Goal: Transaction & Acquisition: Purchase product/service

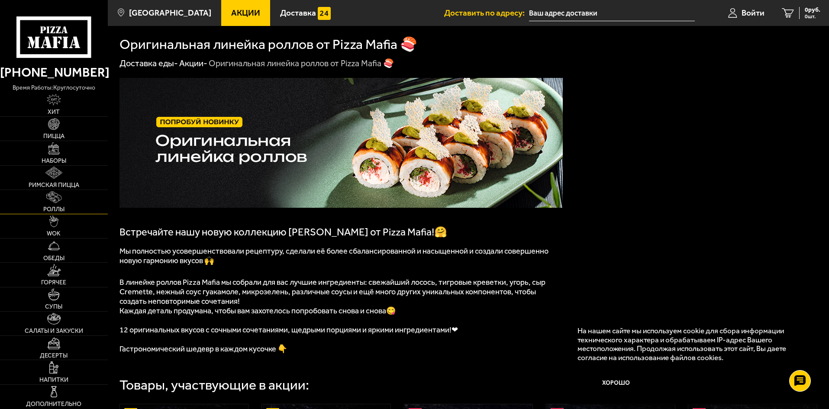
click at [61, 206] on span "Роллы" at bounding box center [53, 209] width 21 height 6
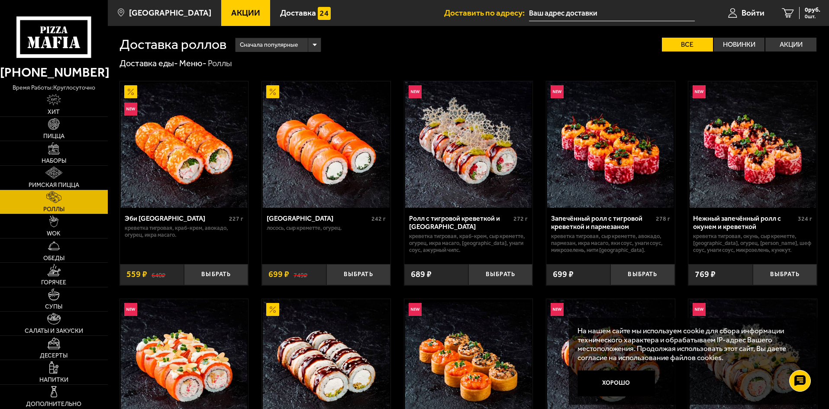
click at [338, 156] on img at bounding box center [326, 144] width 126 height 126
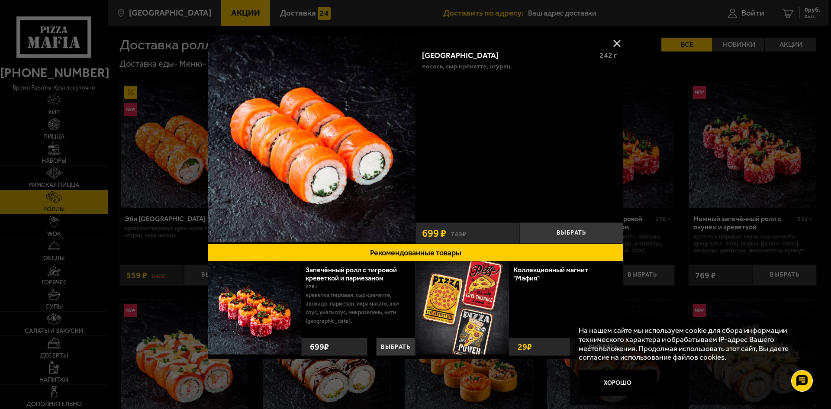
click at [704, 196] on div at bounding box center [415, 204] width 831 height 409
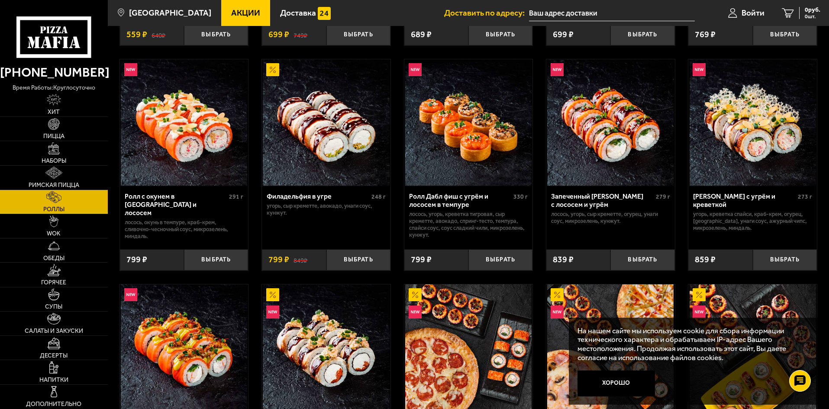
scroll to position [260, 0]
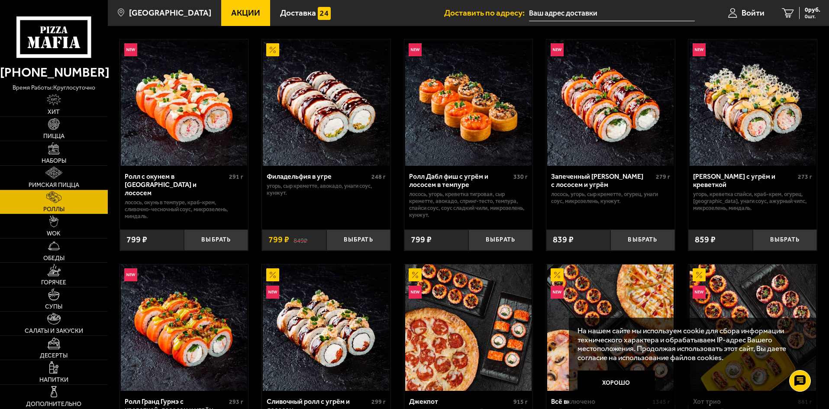
click at [212, 125] on img at bounding box center [184, 102] width 126 height 126
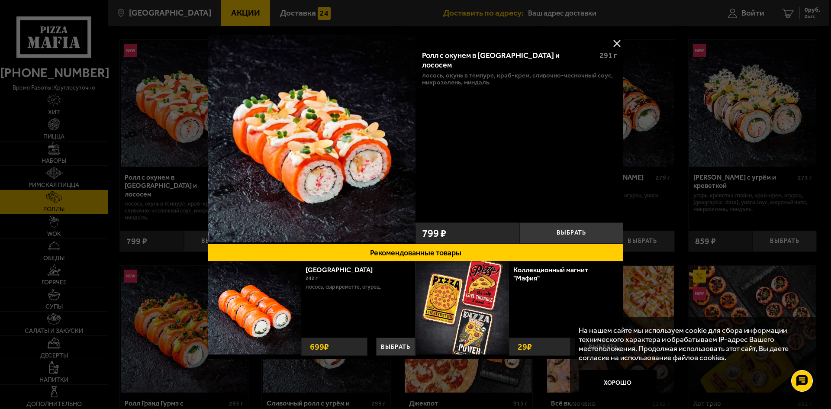
click at [619, 45] on button at bounding box center [616, 43] width 13 height 13
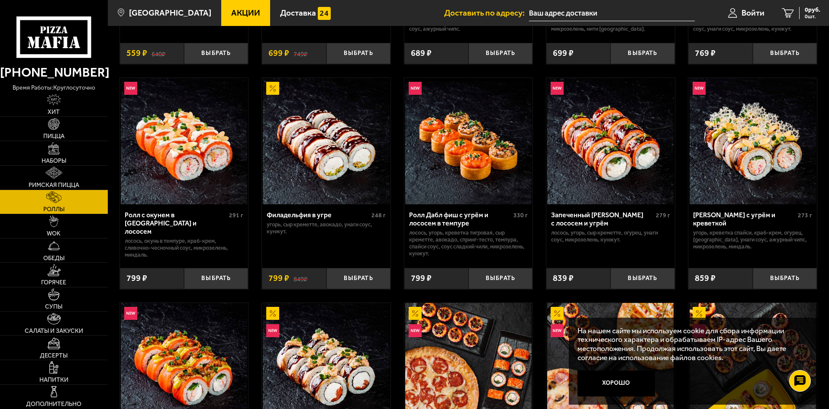
scroll to position [216, 0]
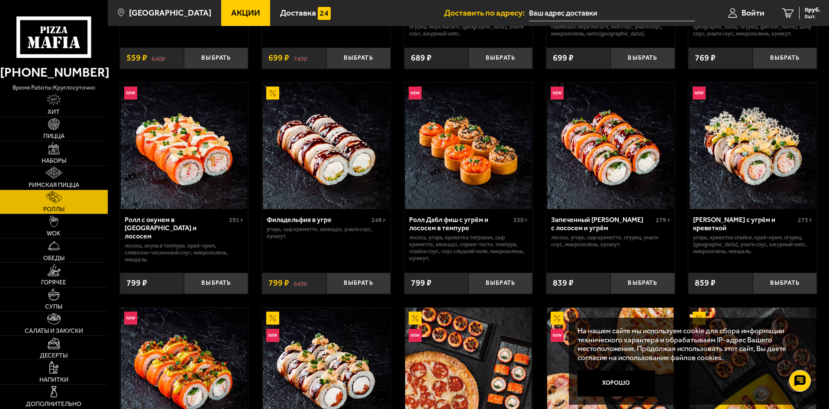
click at [481, 139] on img at bounding box center [468, 146] width 126 height 126
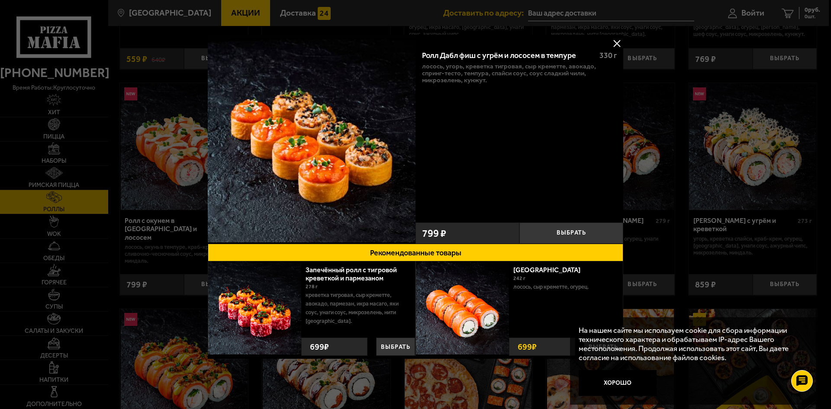
click at [619, 40] on button at bounding box center [616, 43] width 13 height 13
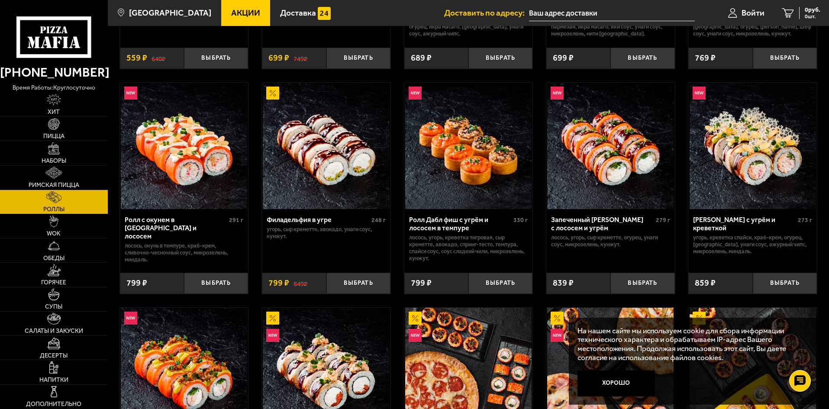
click at [613, 150] on img at bounding box center [610, 146] width 126 height 126
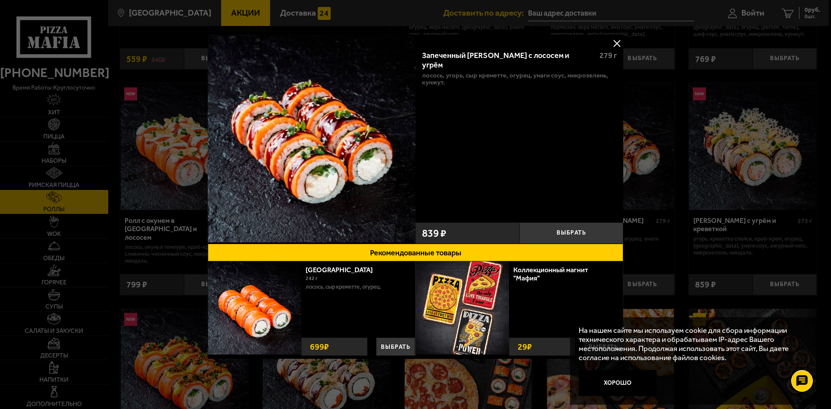
click at [612, 40] on button at bounding box center [616, 43] width 13 height 13
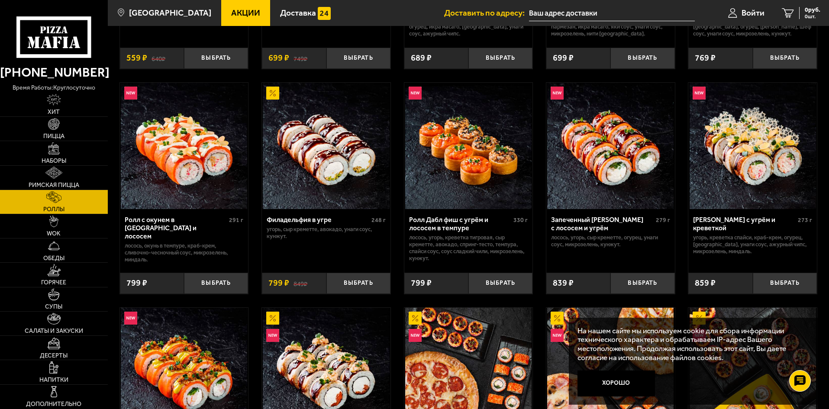
click at [744, 153] on img at bounding box center [752, 146] width 126 height 126
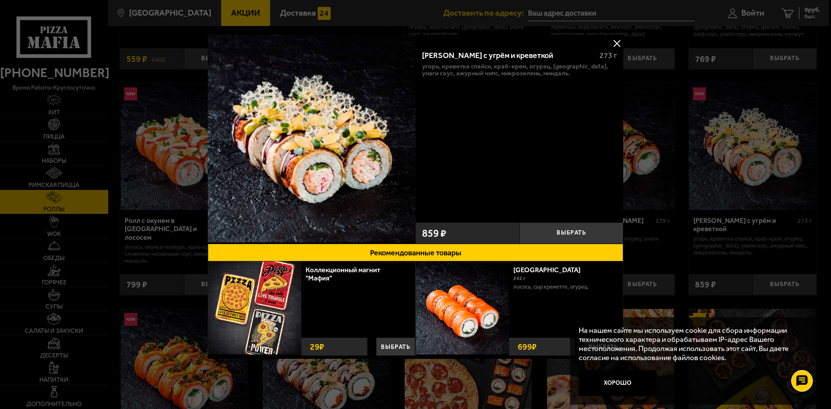
click at [619, 42] on button at bounding box center [616, 43] width 13 height 13
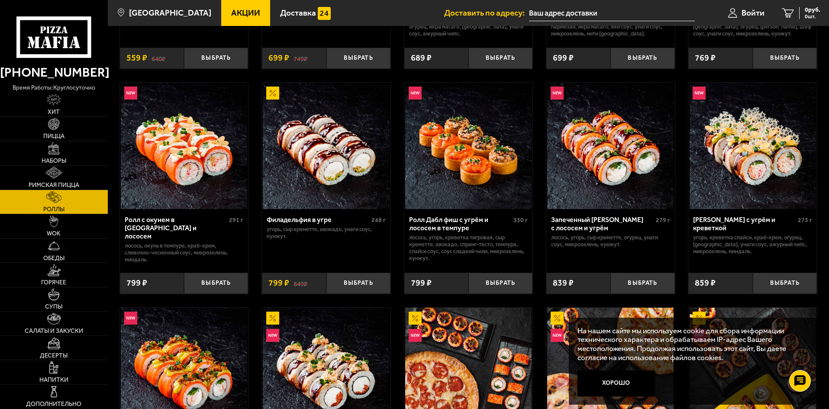
click at [776, 131] on img at bounding box center [752, 146] width 126 height 126
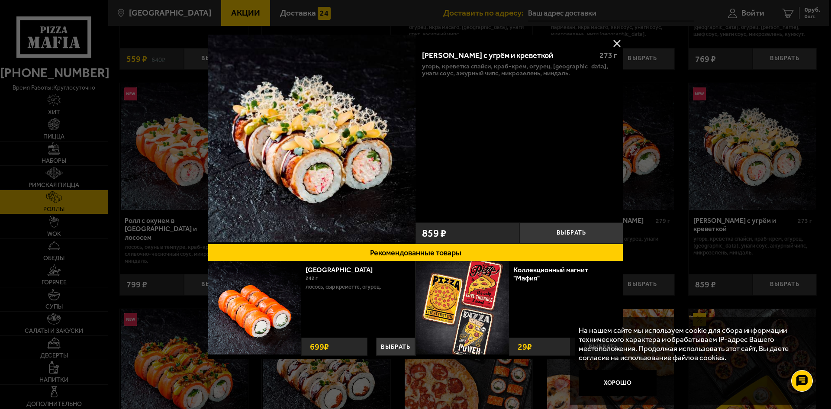
click at [619, 41] on button at bounding box center [616, 43] width 13 height 13
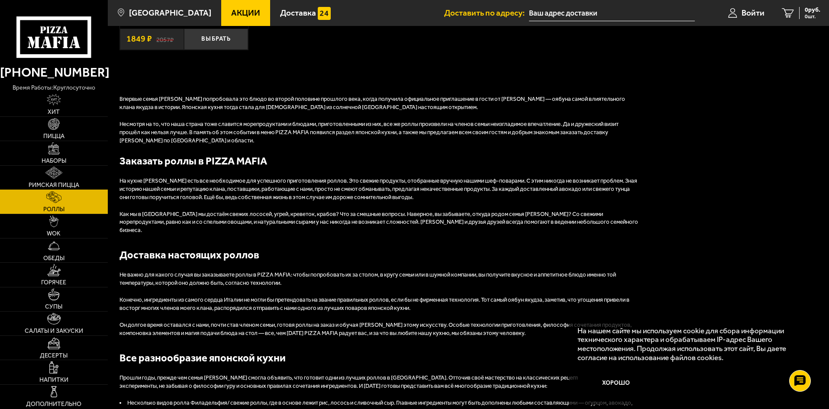
scroll to position [822, 0]
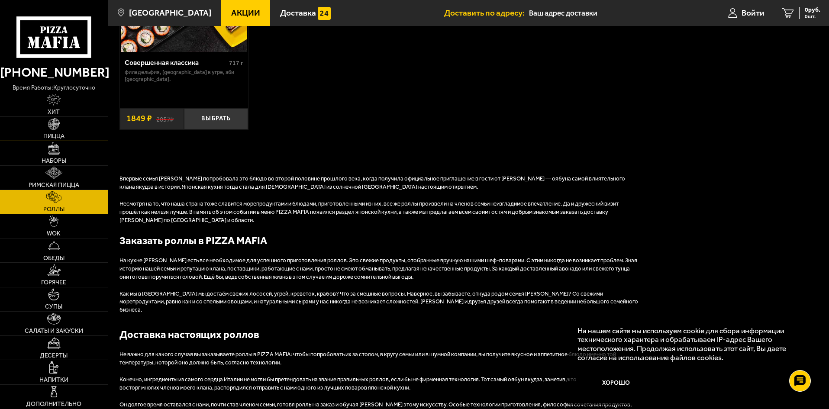
click at [74, 132] on link "Пицца" at bounding box center [54, 129] width 108 height 24
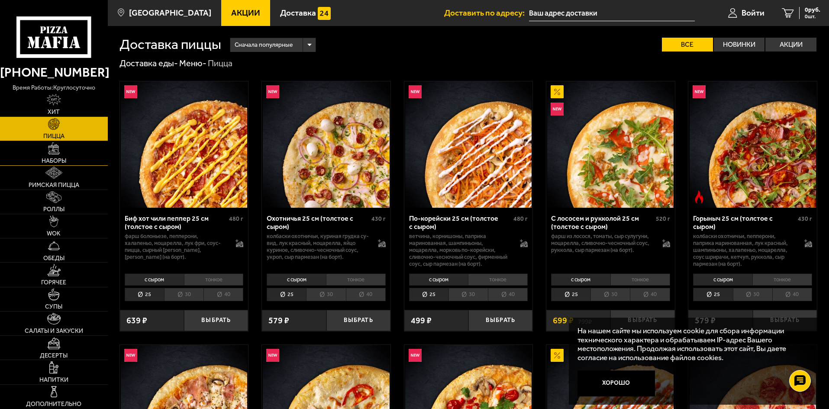
click at [62, 162] on span "Наборы" at bounding box center [54, 161] width 25 height 6
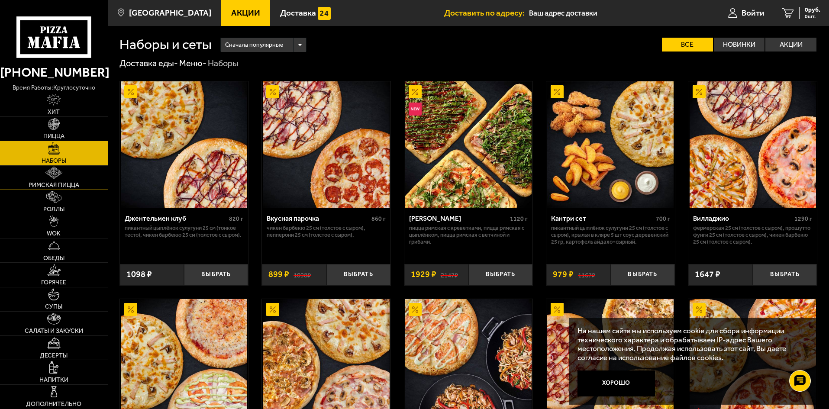
click at [61, 178] on img at bounding box center [53, 173] width 17 height 12
